Goal: Navigation & Orientation: Find specific page/section

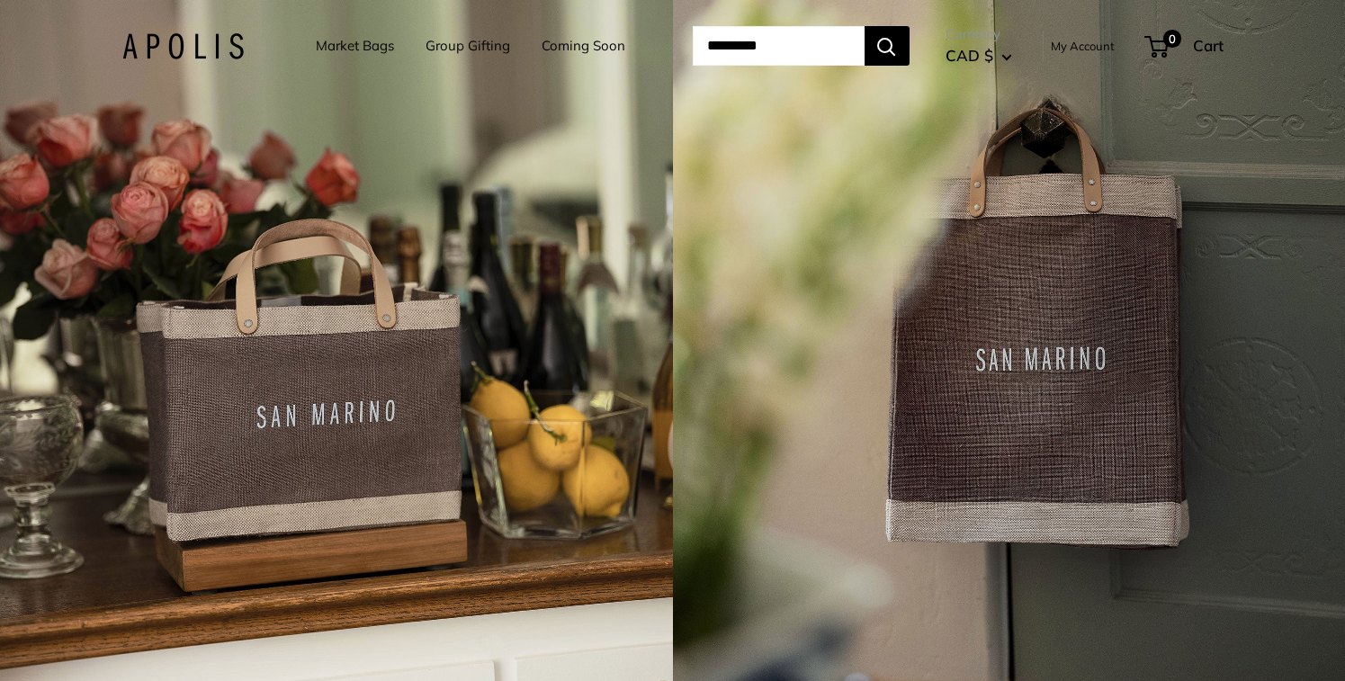
click at [340, 49] on link "Market Bags" at bounding box center [355, 45] width 78 height 25
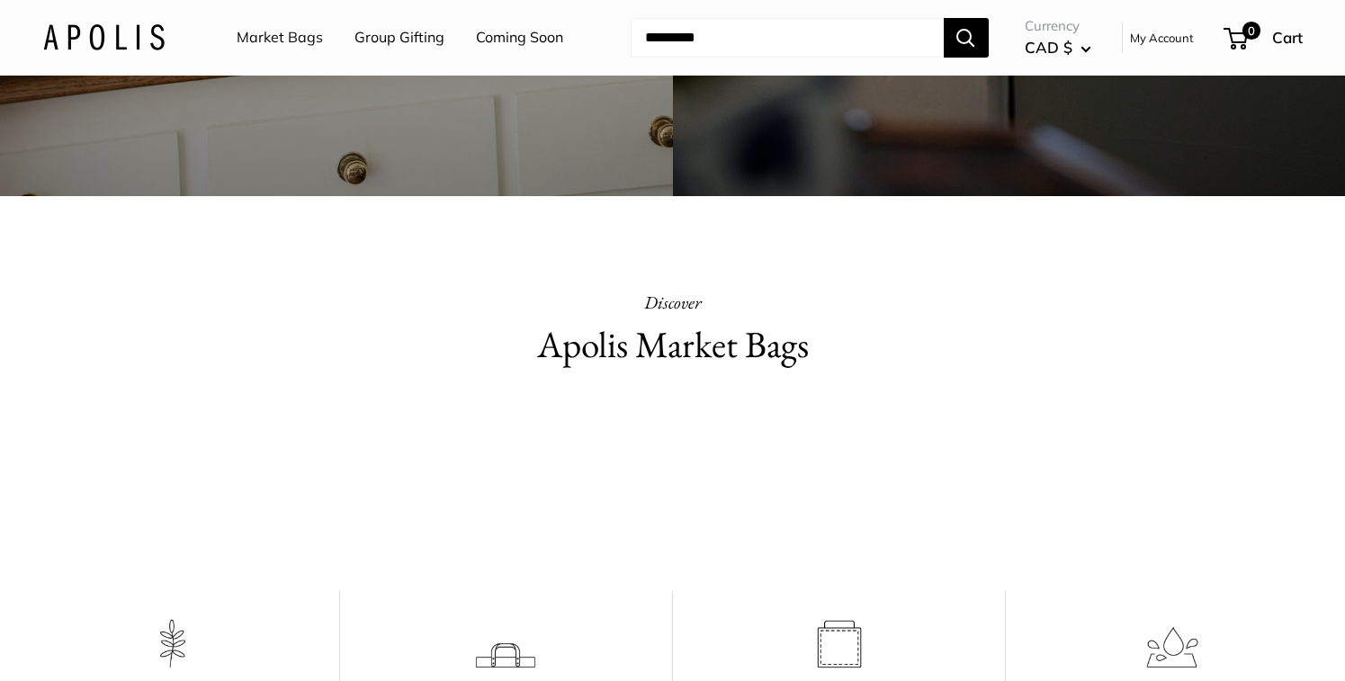
scroll to position [347, 0]
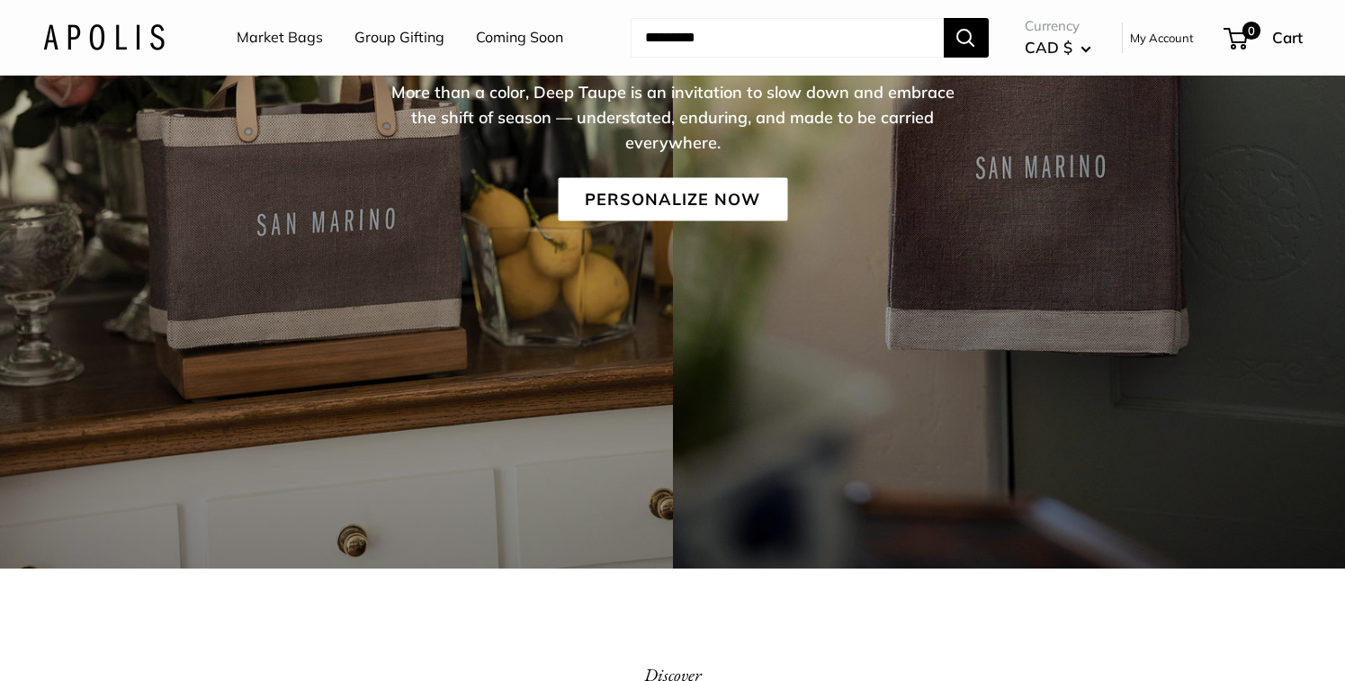
click at [270, 39] on link "Market Bags" at bounding box center [280, 37] width 86 height 27
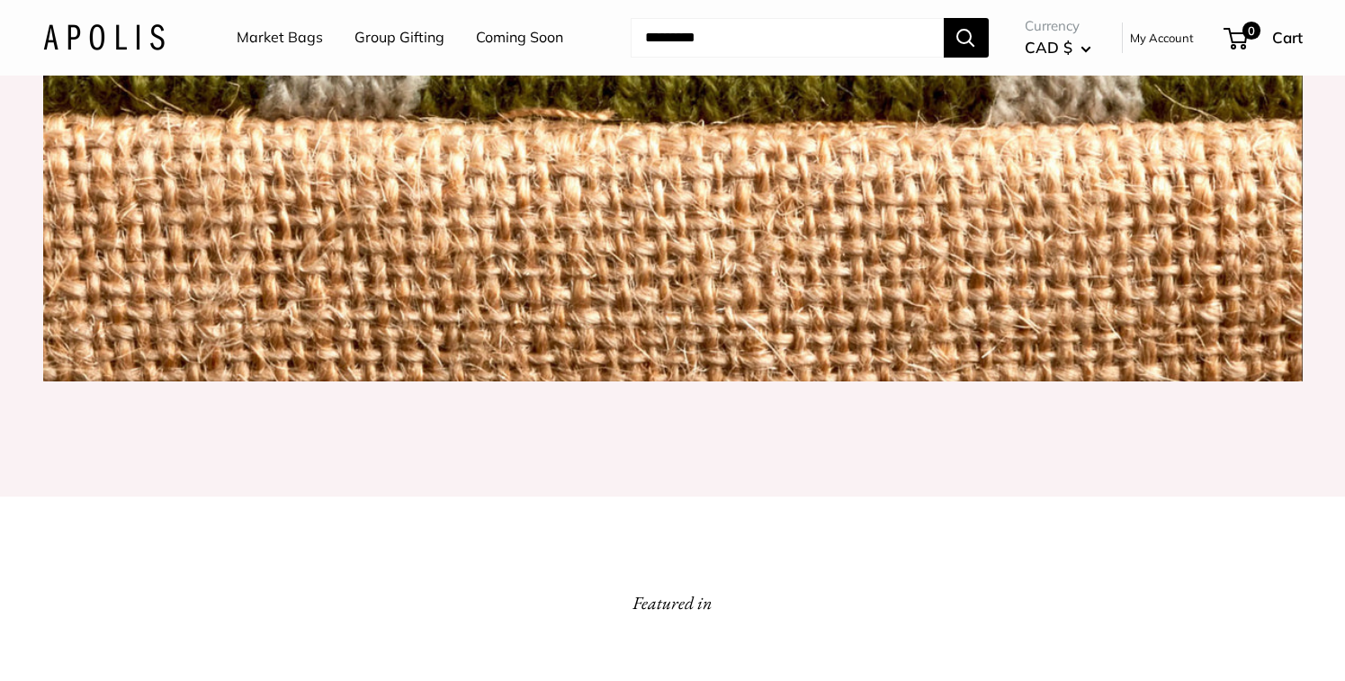
scroll to position [2187, 0]
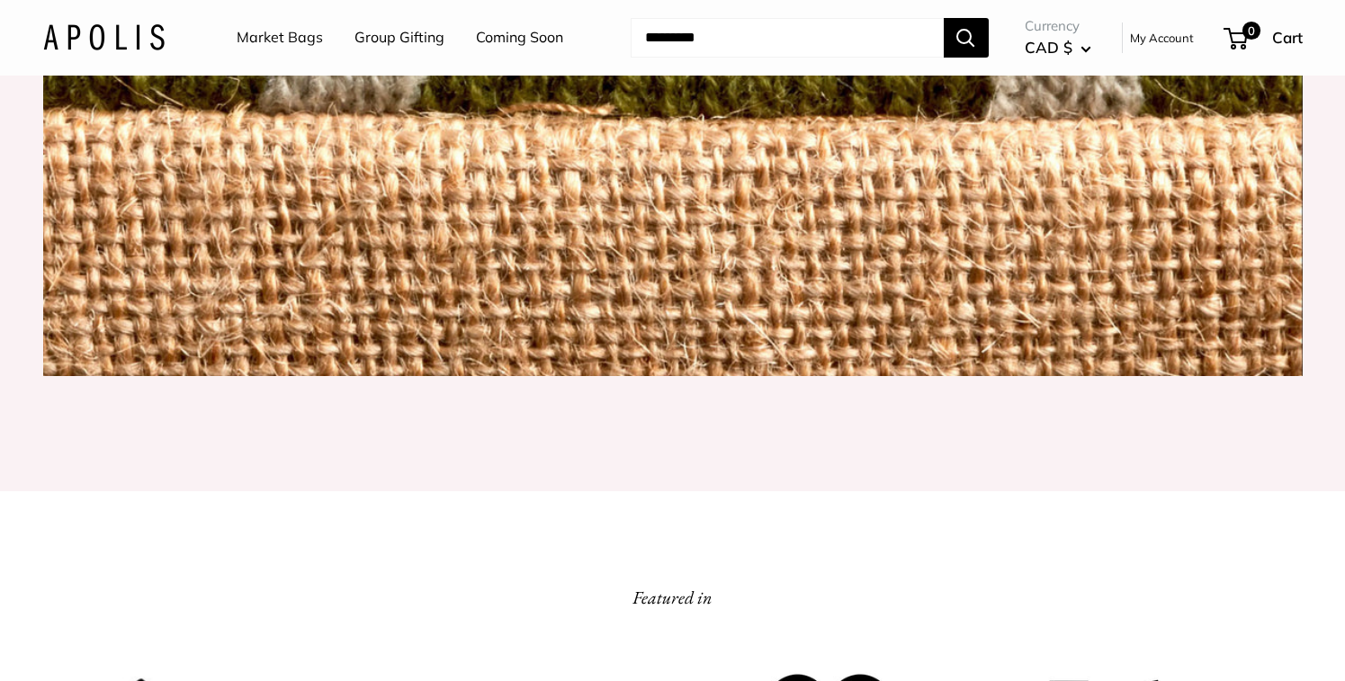
click at [1082, 46] on button "CAD $" at bounding box center [1058, 47] width 67 height 29
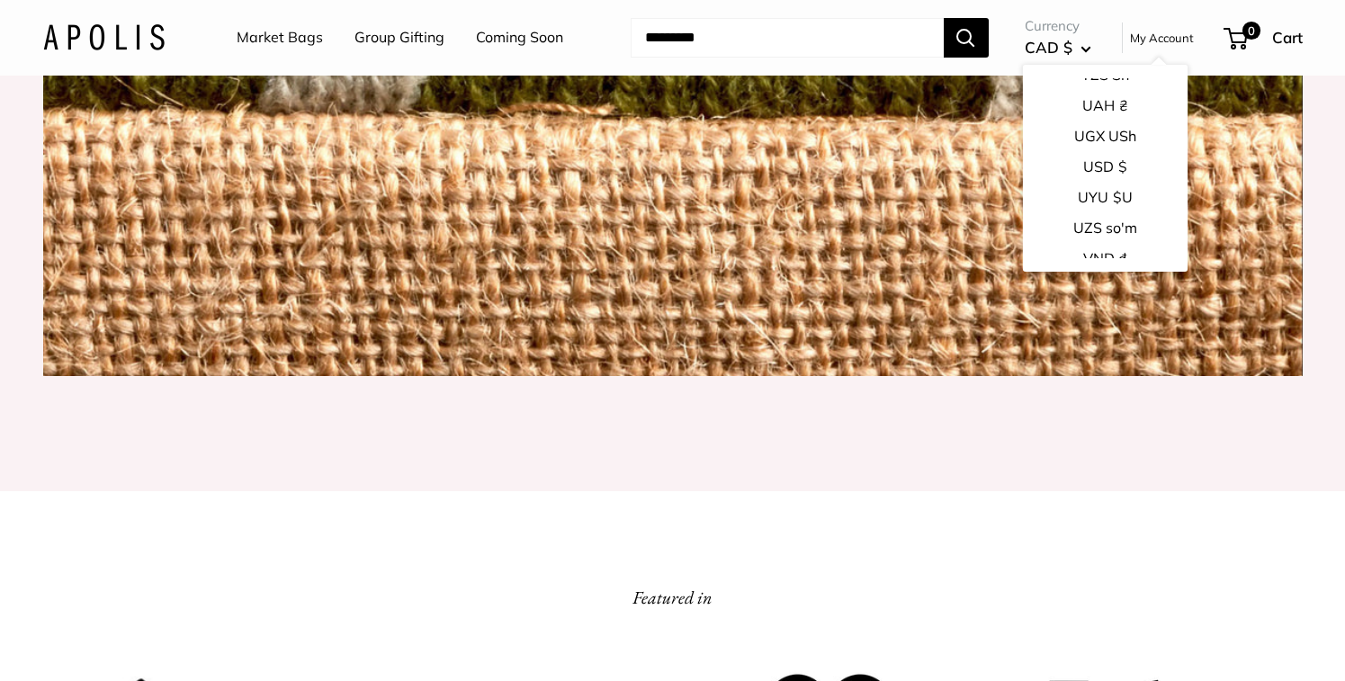
scroll to position [2863, 0]
click at [1072, 157] on button "USD $" at bounding box center [1104, 159] width 165 height 31
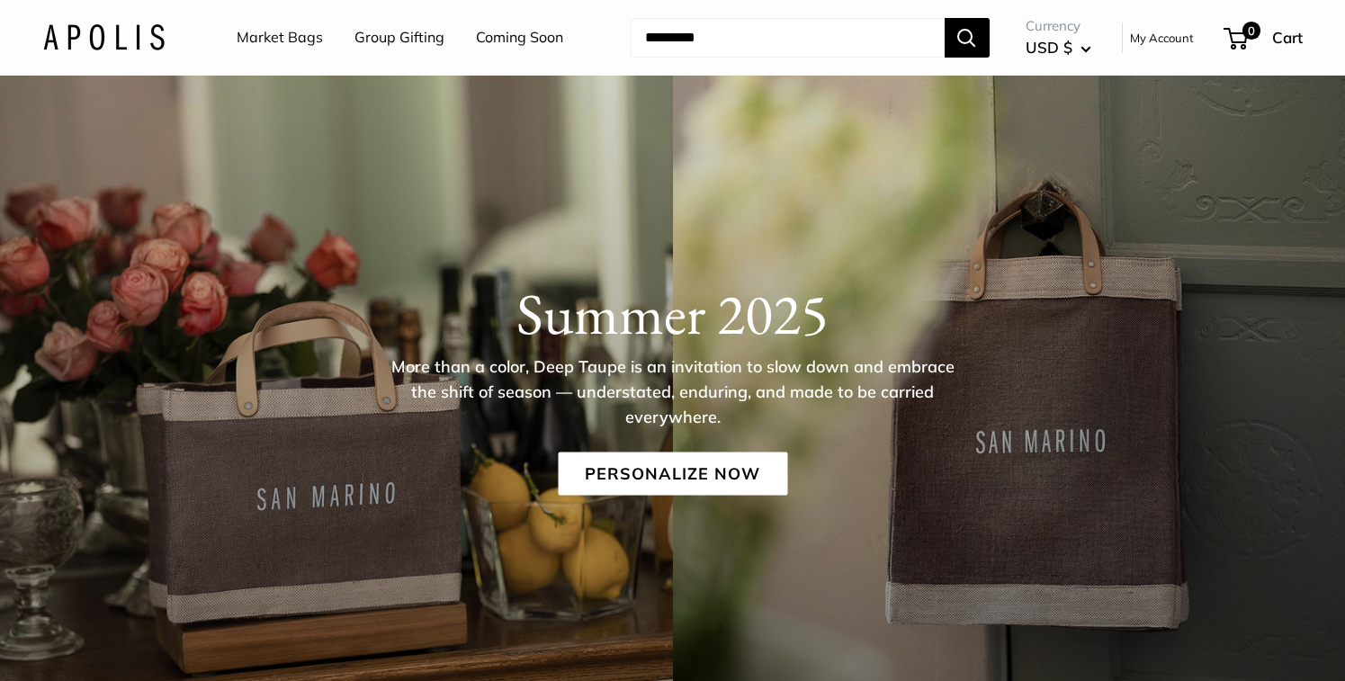
scroll to position [200, 0]
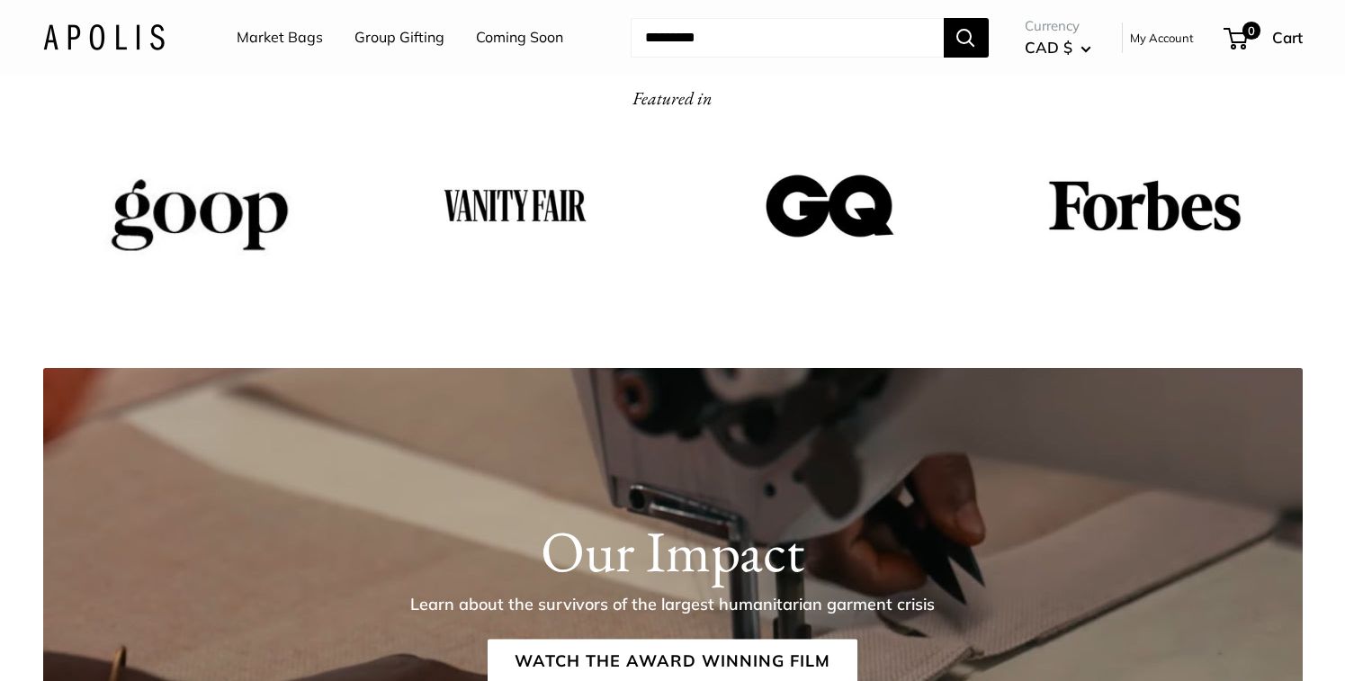
scroll to position [2682, 0]
